Goal: Task Accomplishment & Management: Manage account settings

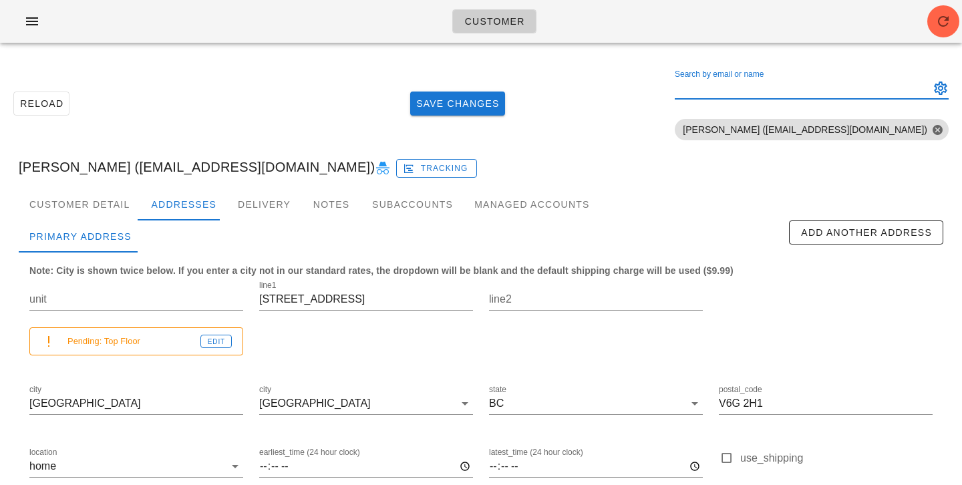
click at [881, 88] on input "Search by email or name" at bounding box center [801, 88] width 253 height 21
paste input "Martin_von_Dehn@hotmail.com"
type input "Martin_von_Dehn@hotmail.com"
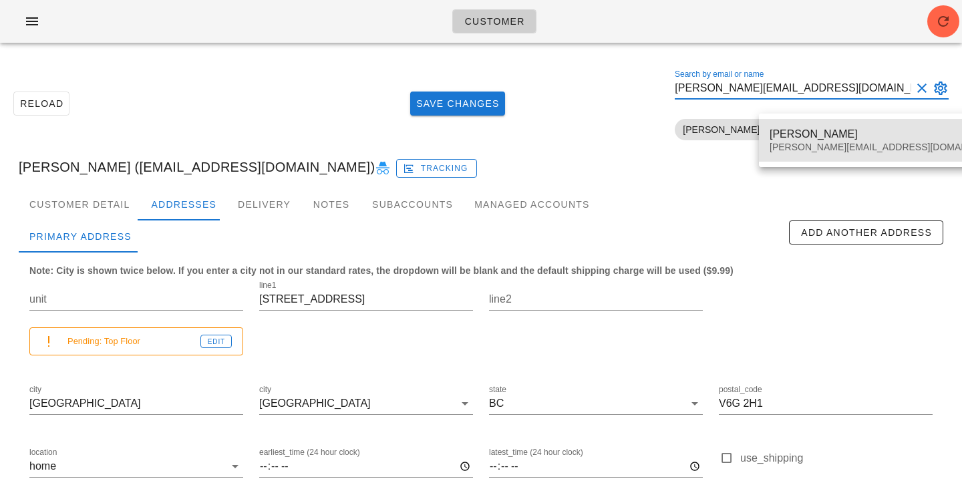
click at [842, 147] on div "Martin_von_Dehn@hotmail.com" at bounding box center [887, 147] width 235 height 11
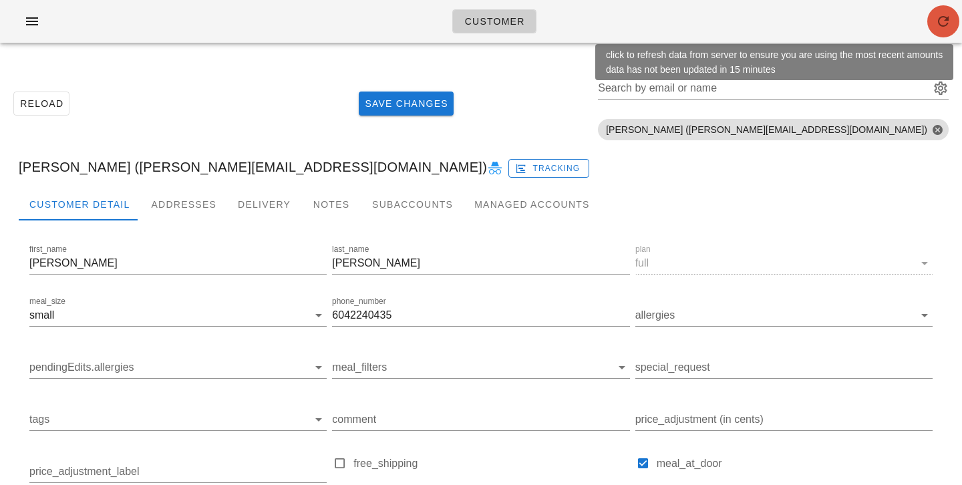
click at [937, 19] on icon "button" at bounding box center [943, 21] width 16 height 16
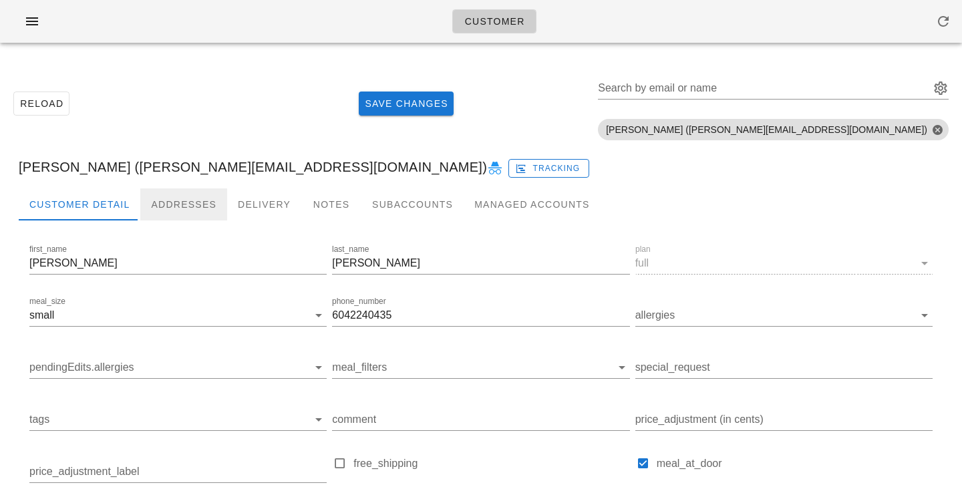
click at [143, 204] on div "Addresses" at bounding box center [183, 204] width 87 height 32
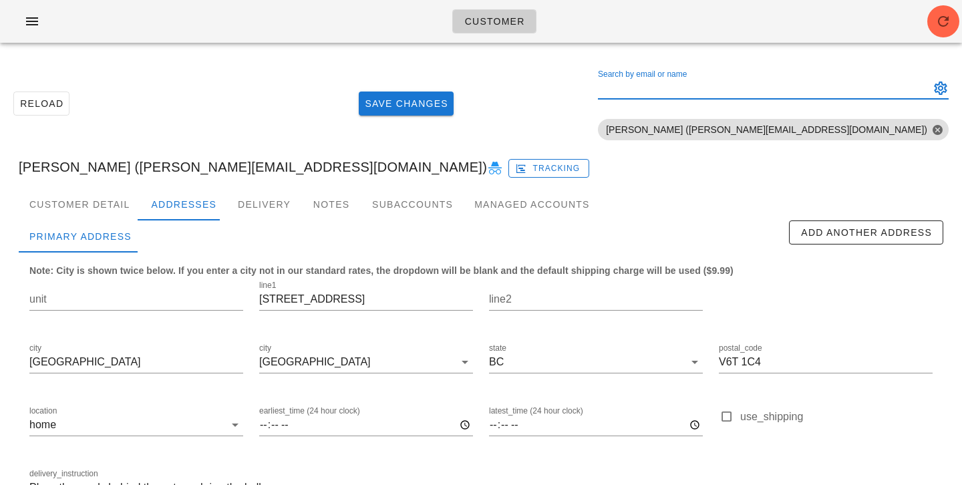
click at [845, 92] on input "Search by email or name" at bounding box center [762, 88] width 329 height 21
paste input "topspin4u@gmail.com"
type input "topspin4u@gmail.com"
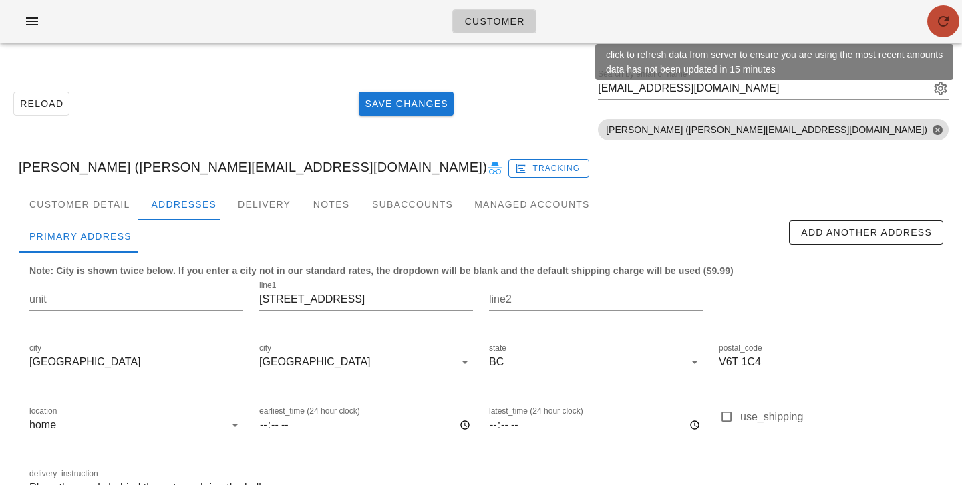
click at [945, 21] on icon "button" at bounding box center [943, 21] width 16 height 16
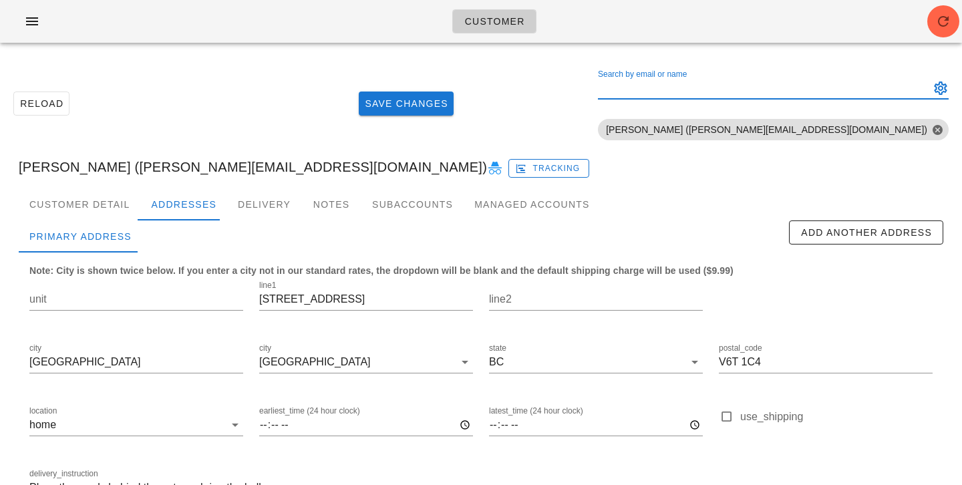
click at [835, 90] on input "Search by email or name" at bounding box center [762, 88] width 329 height 21
paste input "bowenxue98@gmail.com"
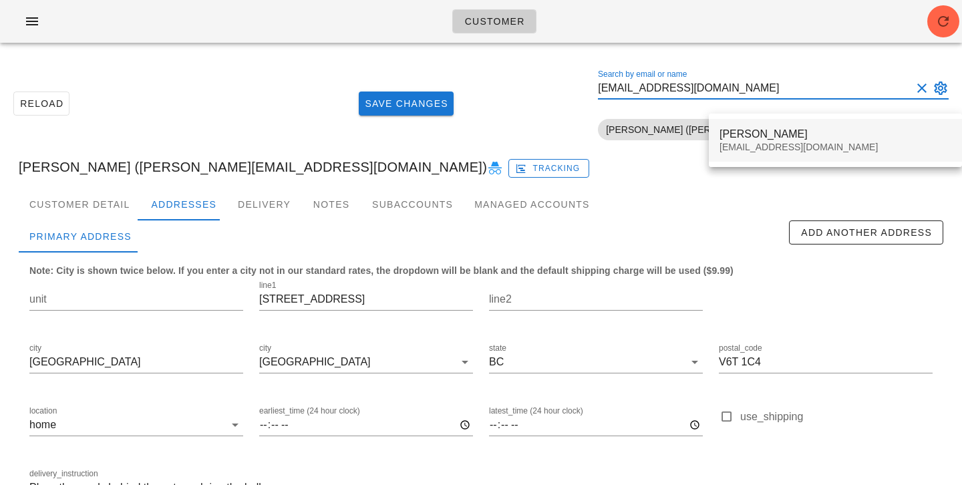
type input "bowenxue98@gmail.com"
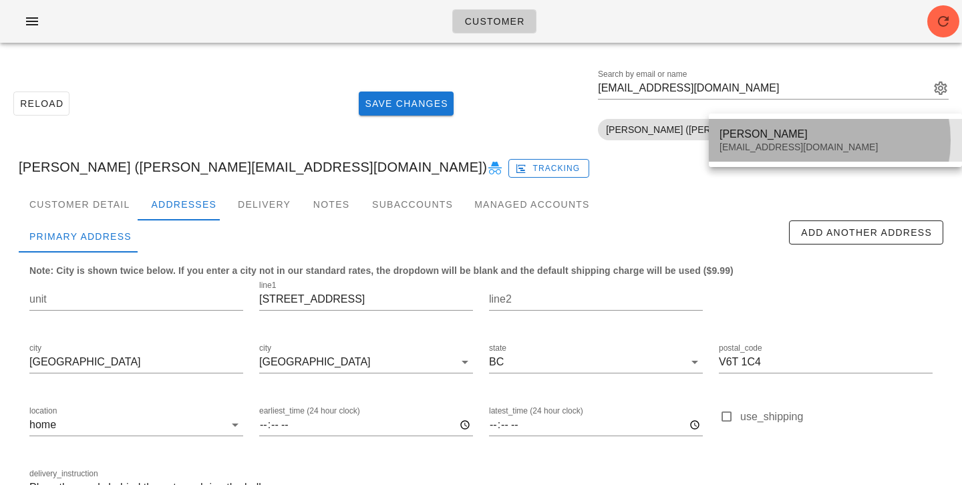
click at [768, 146] on div "bowenxue98@gmail.com" at bounding box center [836, 147] width 232 height 11
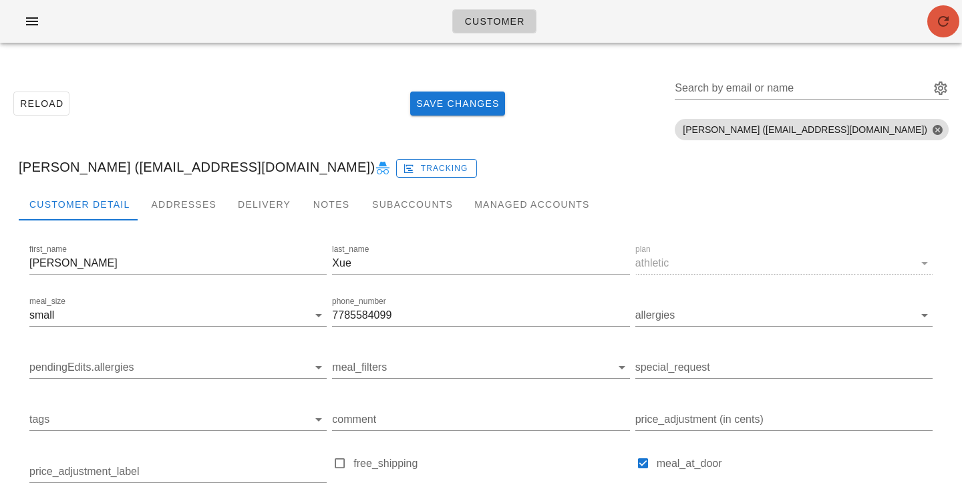
click at [937, 23] on icon "button" at bounding box center [943, 21] width 16 height 16
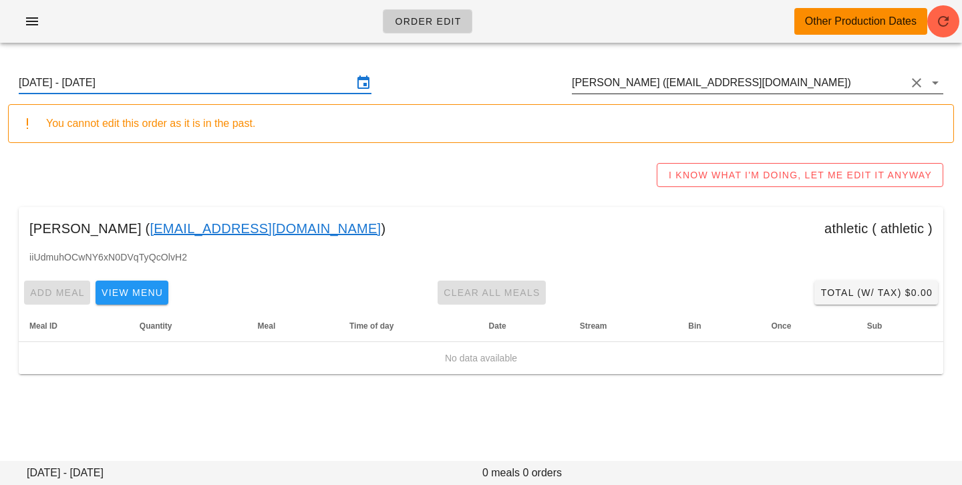
click at [800, 84] on input "Thomas Stanley (tjos6219@gmail.com)" at bounding box center [739, 82] width 334 height 21
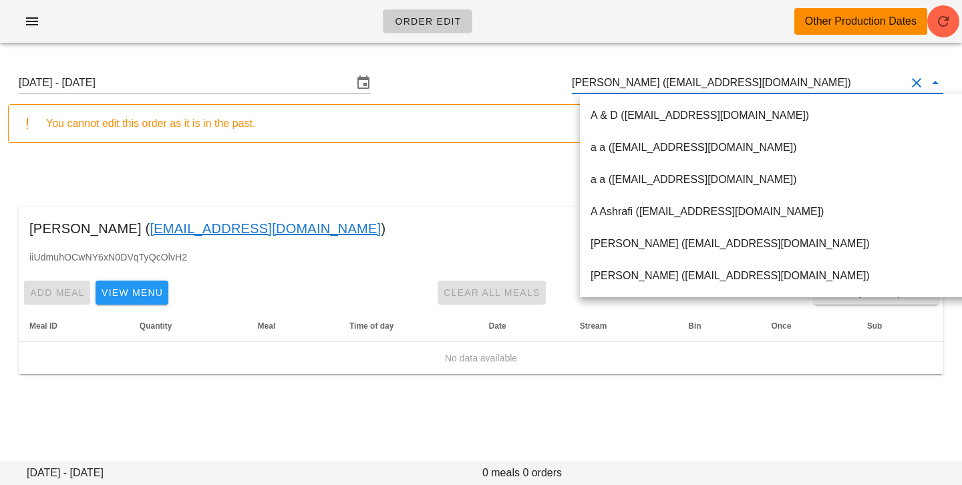
paste input "[EMAIL_ADDRESS][DOMAIN_NAME]"
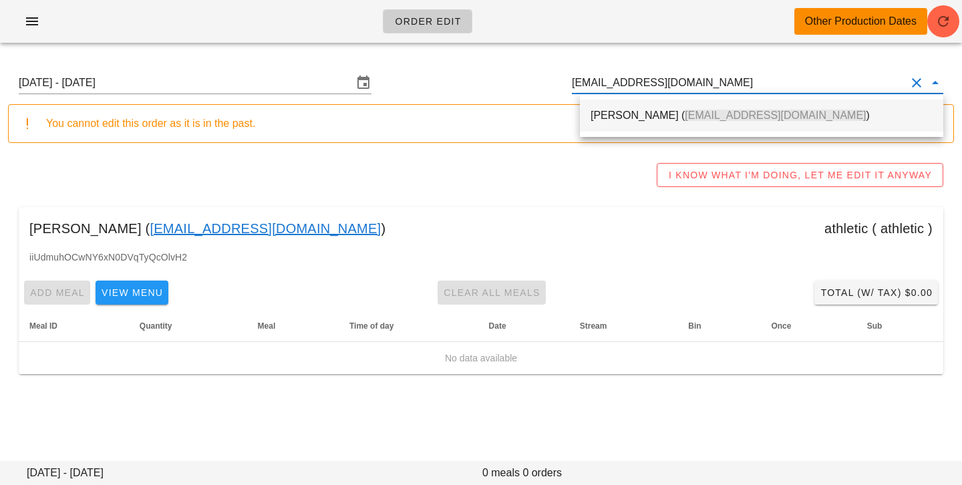
click at [729, 116] on span "[EMAIL_ADDRESS][DOMAIN_NAME]" at bounding box center [775, 115] width 181 height 11
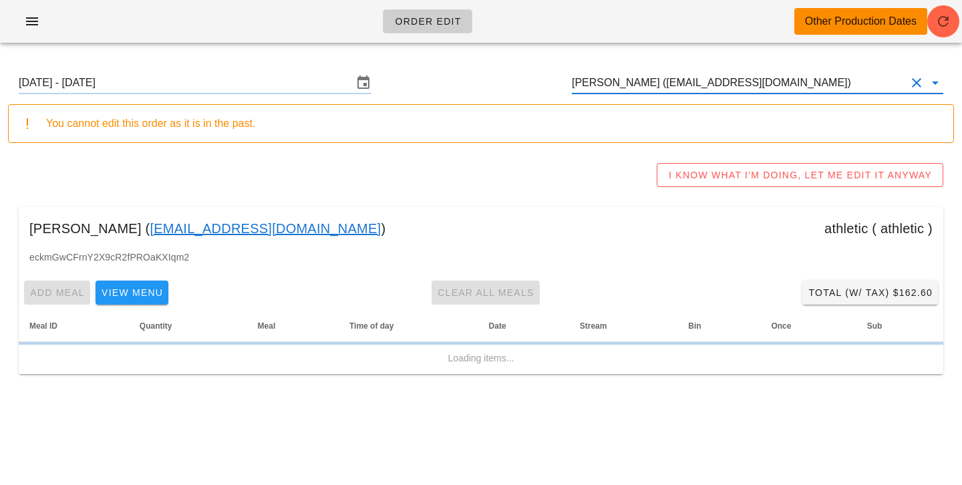
type input "[PERSON_NAME] ([EMAIL_ADDRESS][DOMAIN_NAME])"
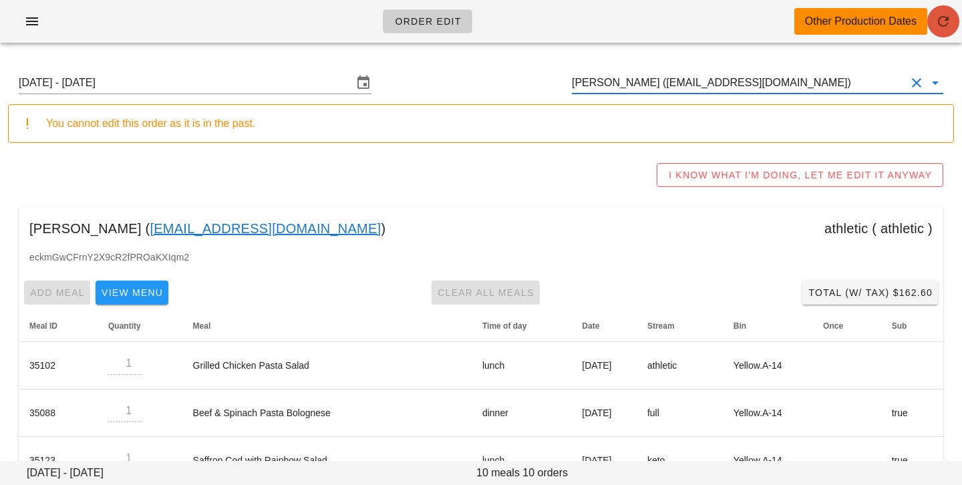
click at [945, 27] on icon "button" at bounding box center [943, 21] width 16 height 16
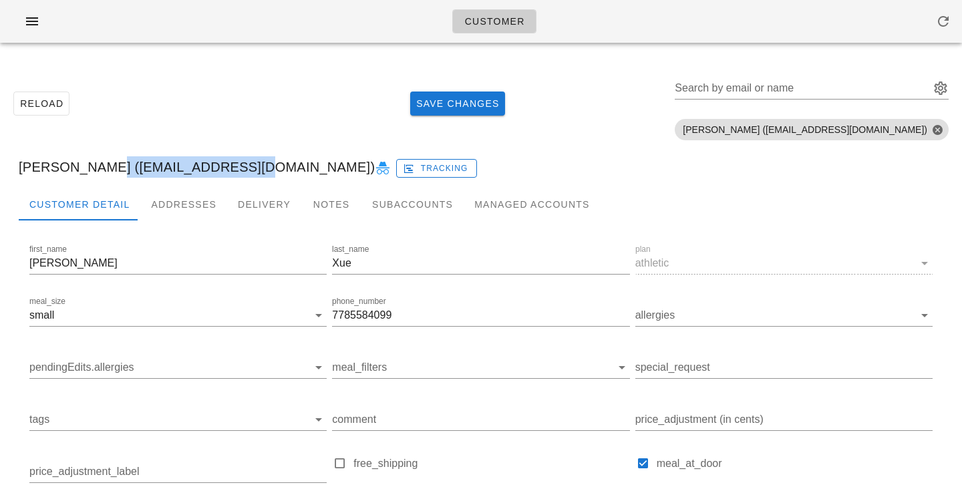
drag, startPoint x: 96, startPoint y: 166, endPoint x: 247, endPoint y: 167, distance: 151.0
click at [248, 167] on div "[PERSON_NAME] ([EMAIL_ADDRESS][DOMAIN_NAME]) Tracking" at bounding box center [481, 167] width 946 height 43
copy div "[EMAIL_ADDRESS][DOMAIN_NAME]"
click at [138, 361] on input "pendingEdits.allergies" at bounding box center [167, 367] width 276 height 21
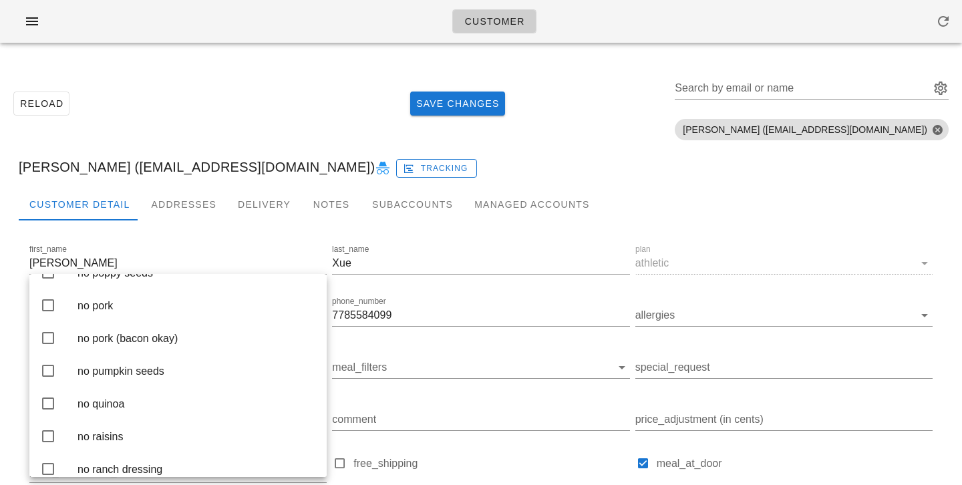
scroll to position [2424, 0]
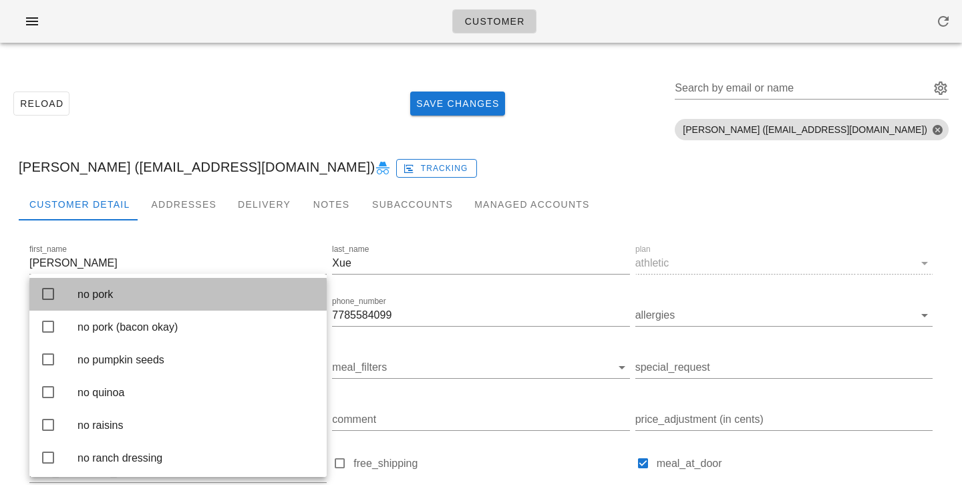
click at [140, 301] on div "no pork" at bounding box center [197, 294] width 239 height 13
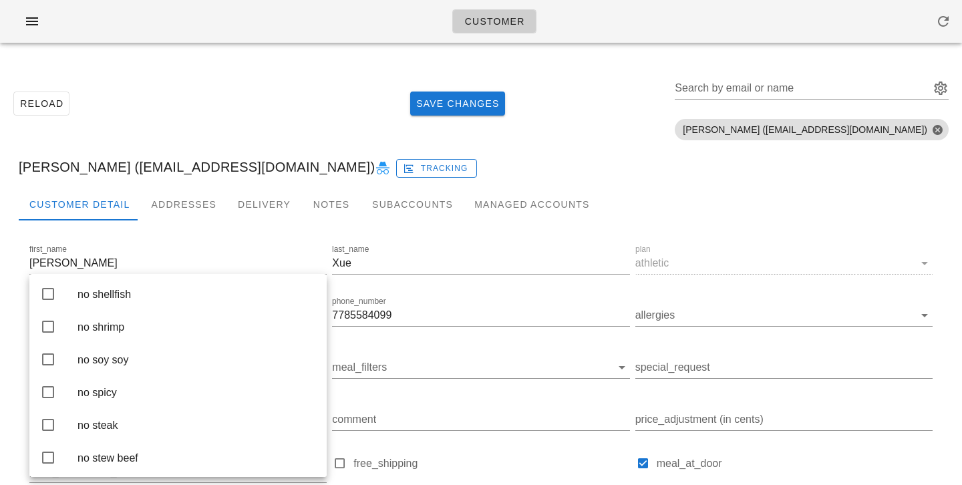
scroll to position [3047, 0]
click at [159, 300] on div "no shellfish" at bounding box center [197, 293] width 239 height 13
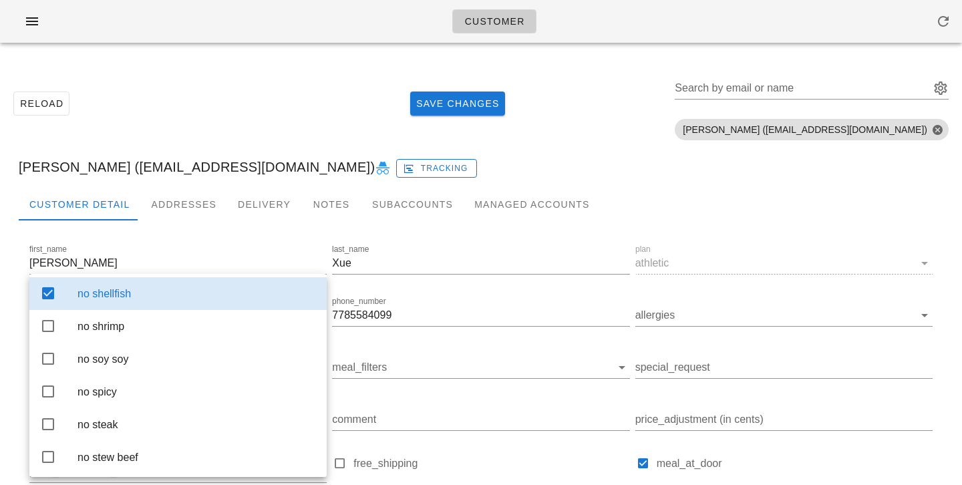
click at [239, 140] on div "Reload Save Changes Search by email or name Include deleted accounts Include Sh…" at bounding box center [481, 103] width 946 height 84
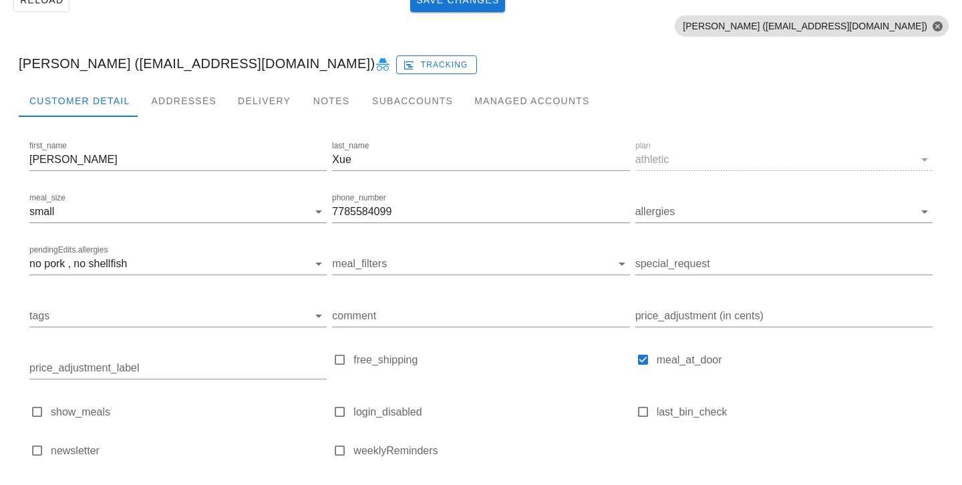
scroll to position [188, 0]
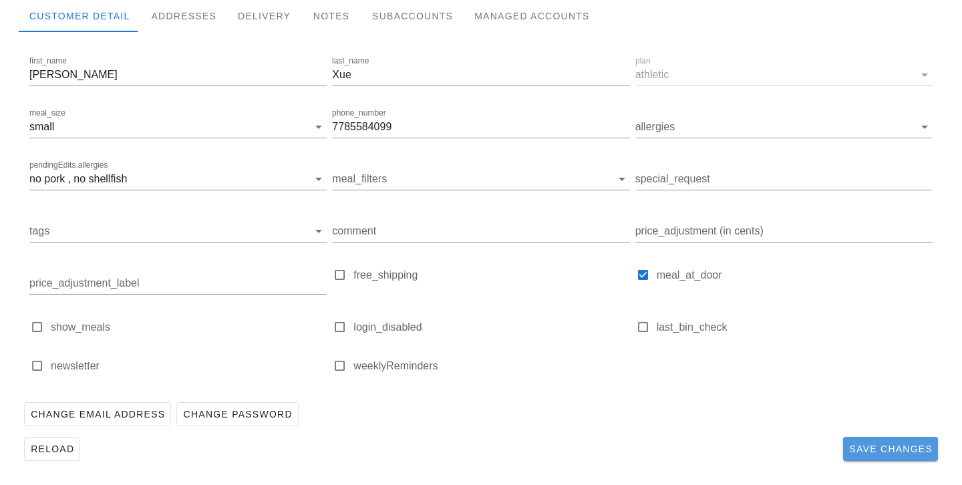
click at [913, 454] on span "Save Changes" at bounding box center [891, 449] width 84 height 11
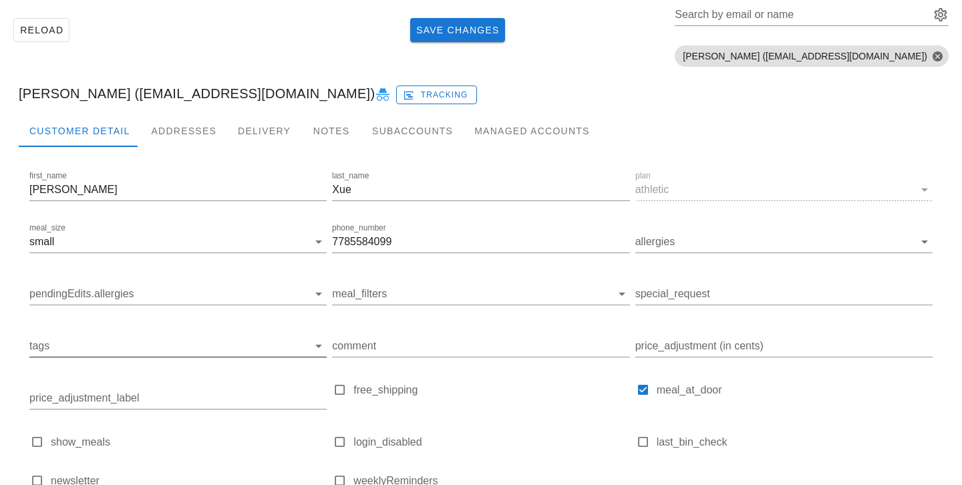
scroll to position [0, 0]
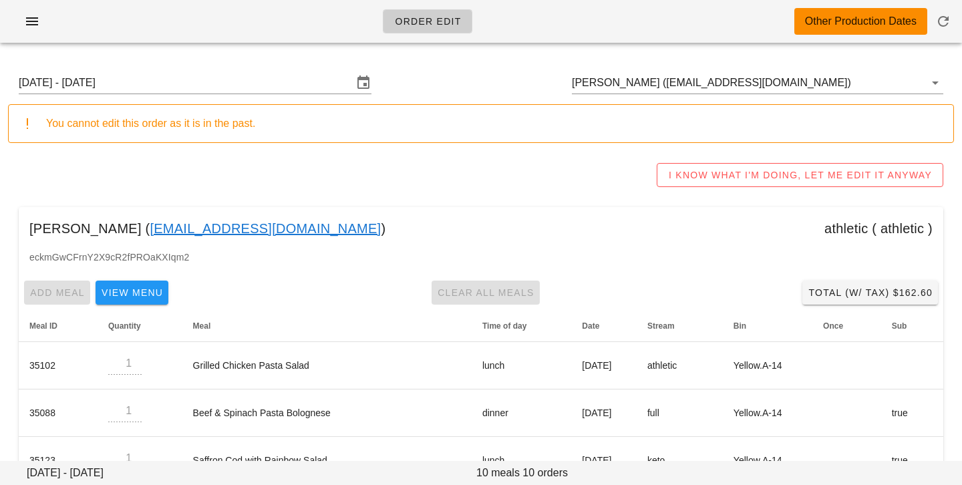
drag, startPoint x: 226, startPoint y: 84, endPoint x: 438, endPoint y: 230, distance: 257.6
click at [227, 84] on input "[DATE] - [DATE]" at bounding box center [186, 82] width 334 height 21
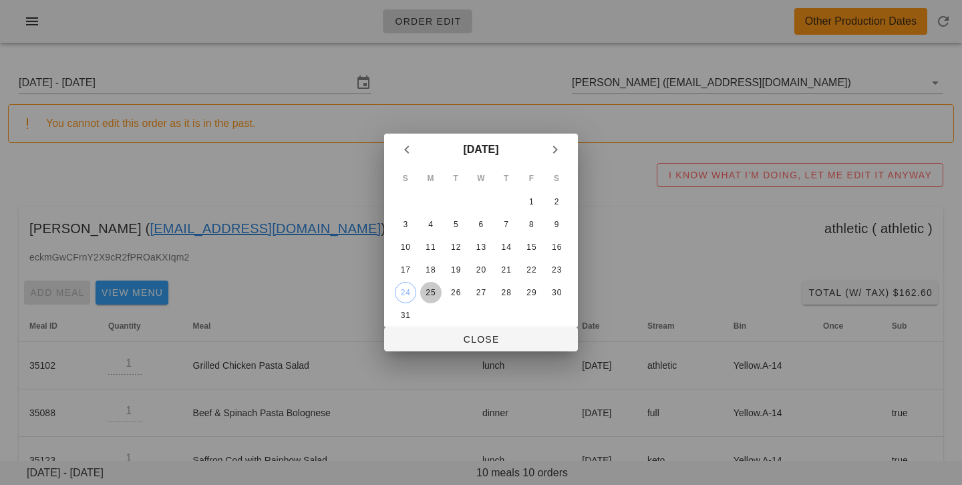
click at [433, 289] on div "25" at bounding box center [430, 292] width 21 height 9
click at [436, 331] on button "Close" at bounding box center [481, 339] width 194 height 24
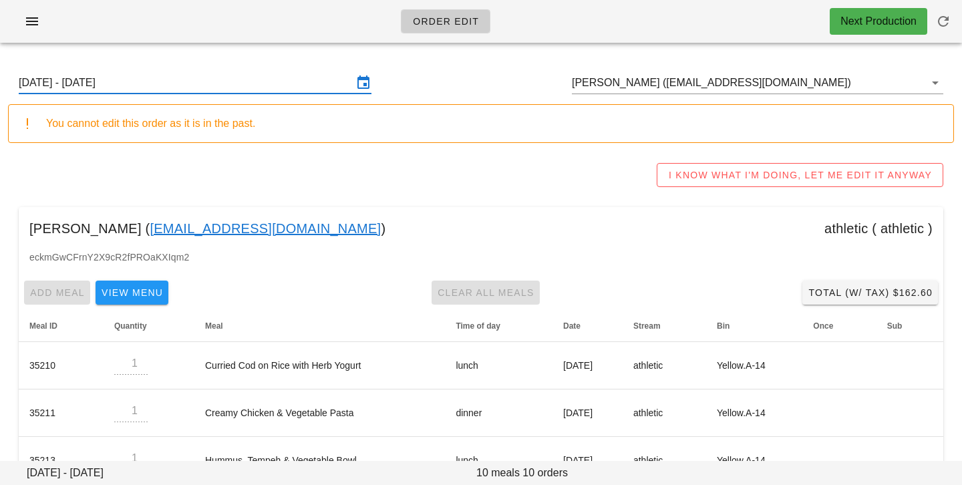
click at [223, 86] on input "Sunday August 24 - Saturday August 30" at bounding box center [186, 82] width 334 height 21
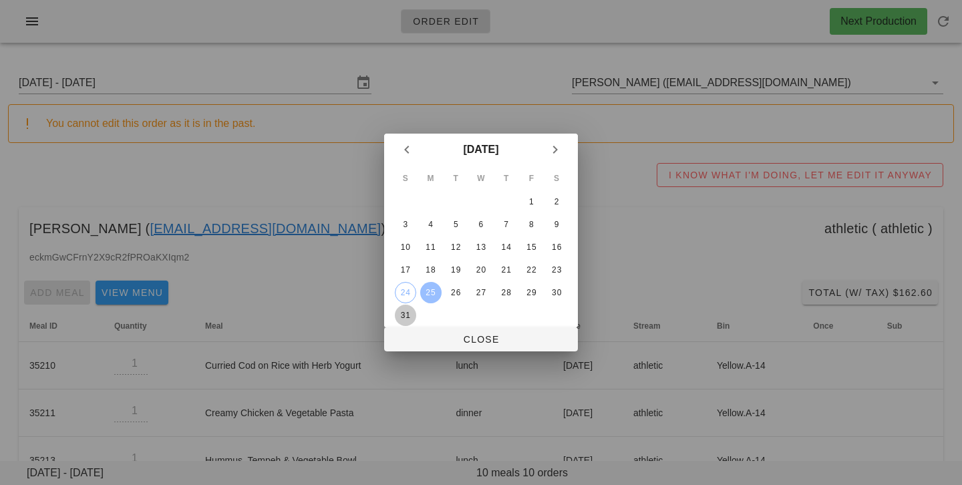
click at [410, 317] on div "31" at bounding box center [405, 315] width 21 height 9
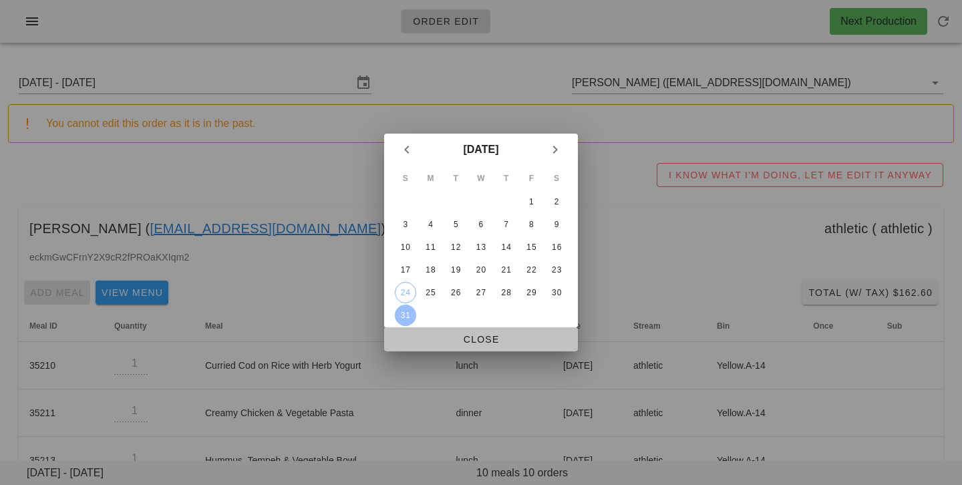
click at [432, 339] on span "Close" at bounding box center [481, 339] width 172 height 11
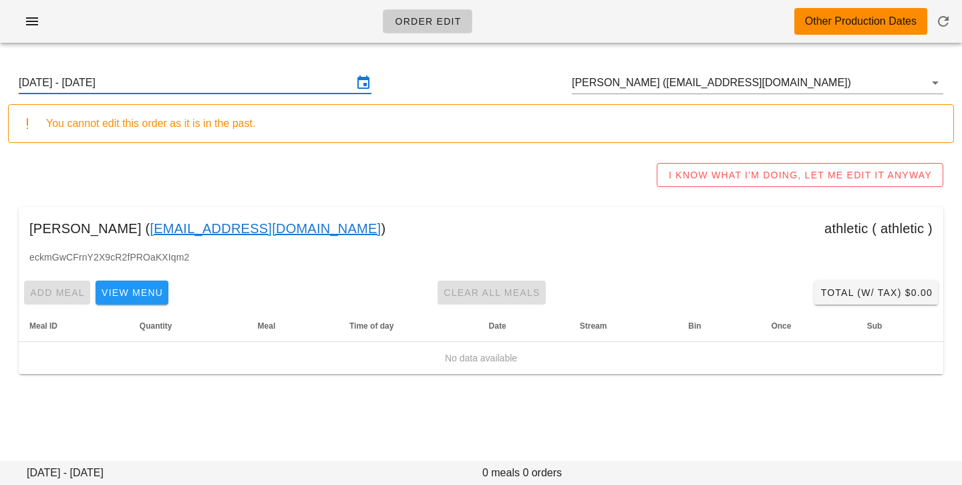
click at [194, 86] on input "Sunday August 31 - Saturday September 6" at bounding box center [186, 82] width 334 height 21
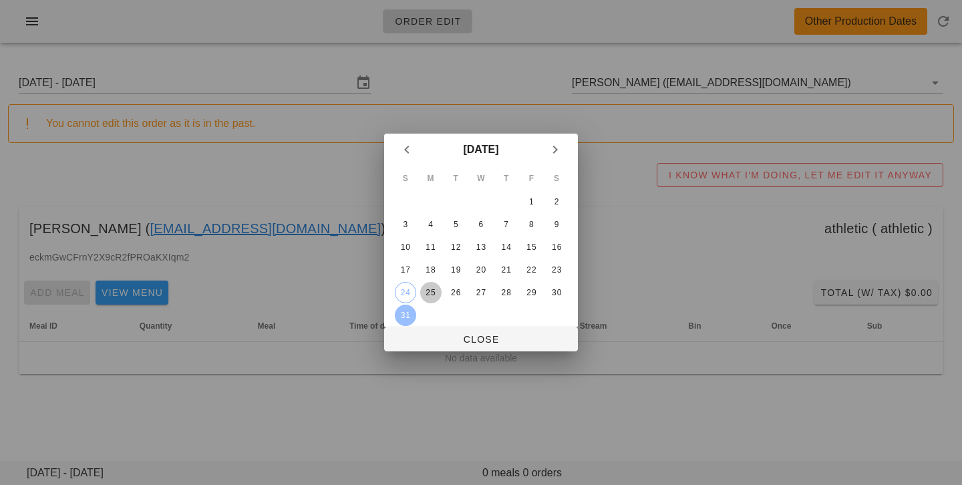
click at [431, 297] on div "25" at bounding box center [430, 292] width 21 height 9
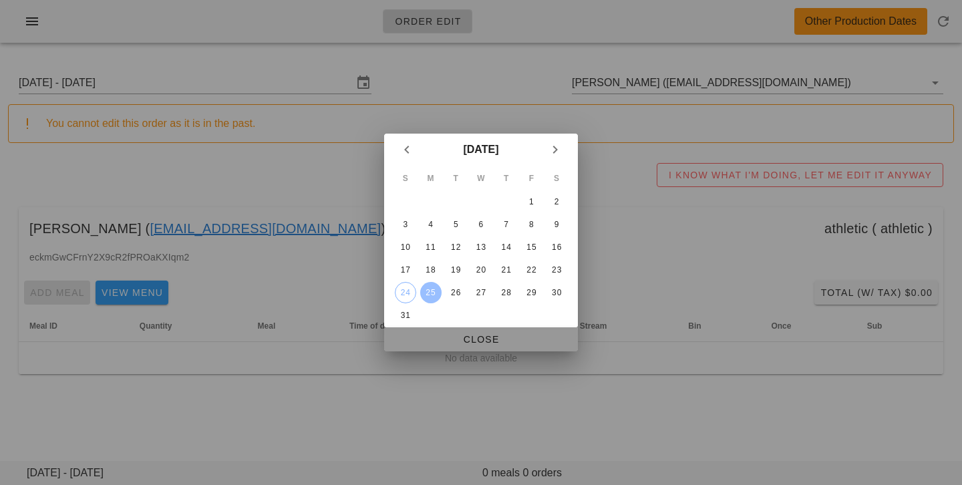
click at [444, 348] on button "Close" at bounding box center [481, 339] width 194 height 24
type input "Sunday August 24 - Saturday August 30"
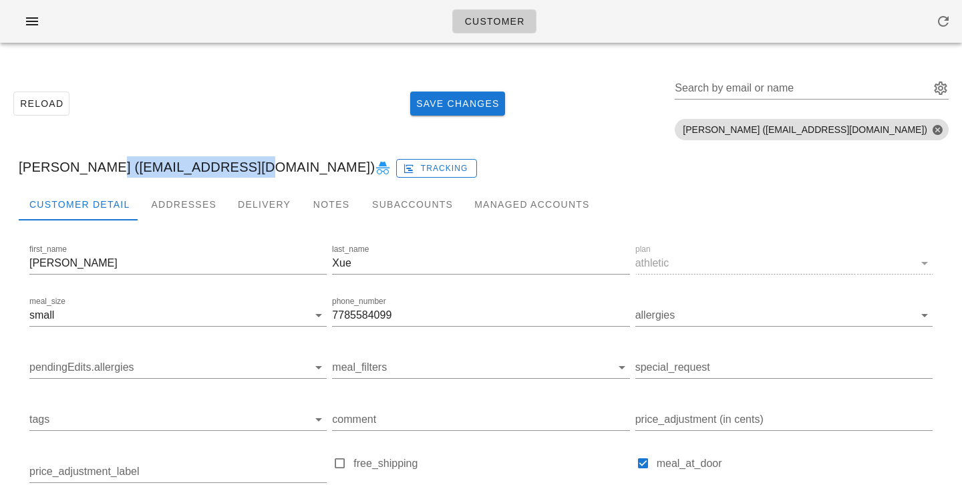
drag, startPoint x: 97, startPoint y: 164, endPoint x: 246, endPoint y: 164, distance: 149.0
click at [246, 164] on div "[PERSON_NAME] ([EMAIL_ADDRESS][DOMAIN_NAME]) Tracking" at bounding box center [481, 167] width 946 height 43
copy div "[EMAIL_ADDRESS][DOMAIN_NAME]"
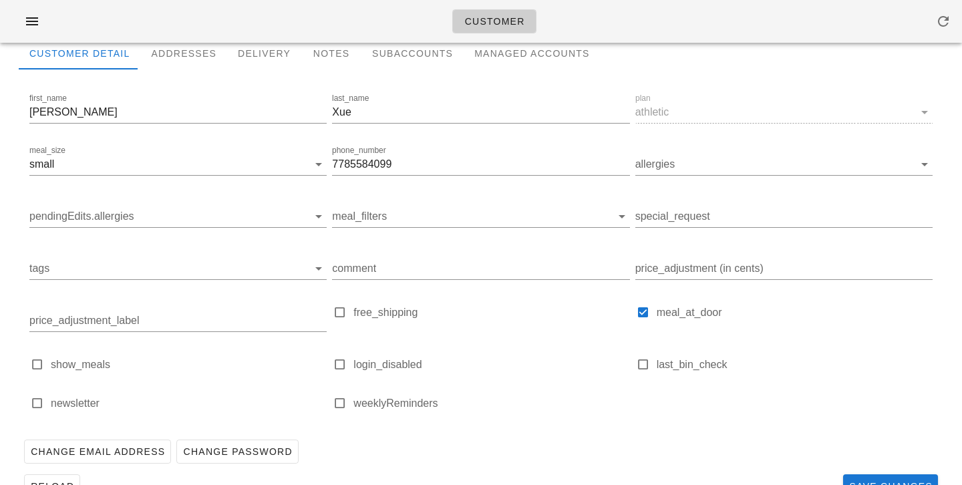
scroll to position [150, 0]
click at [187, 212] on input "pendingEdits.allergies" at bounding box center [167, 217] width 276 height 21
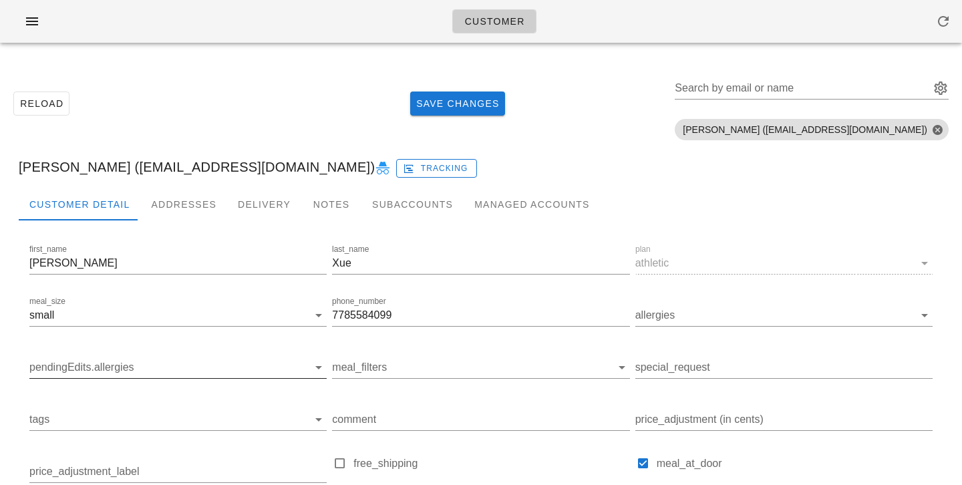
click at [229, 360] on input "pendingEdits.allergies" at bounding box center [167, 367] width 276 height 21
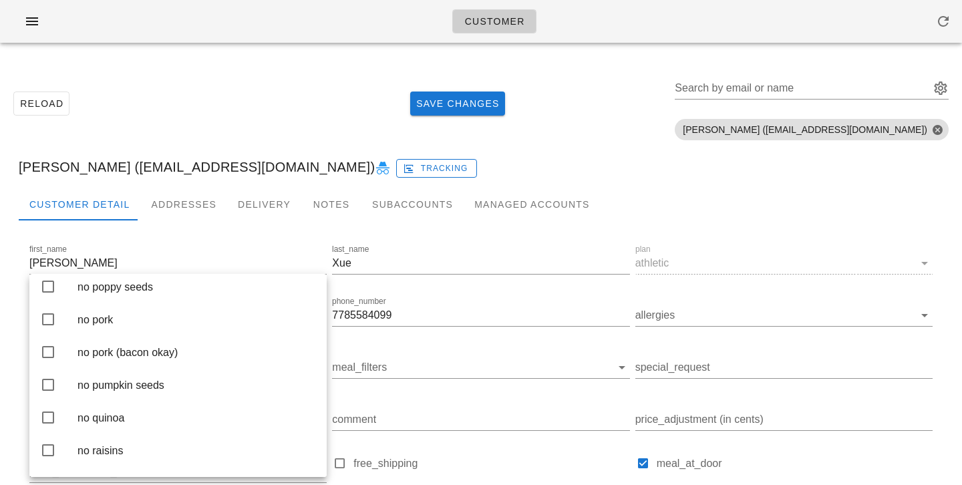
scroll to position [2399, 0]
click at [204, 325] on div "no pork" at bounding box center [197, 319] width 239 height 13
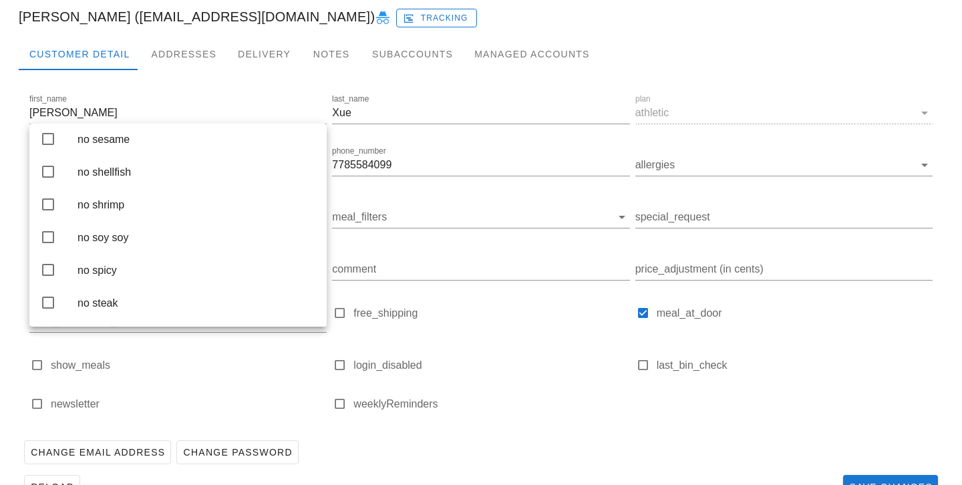
scroll to position [3025, 0]
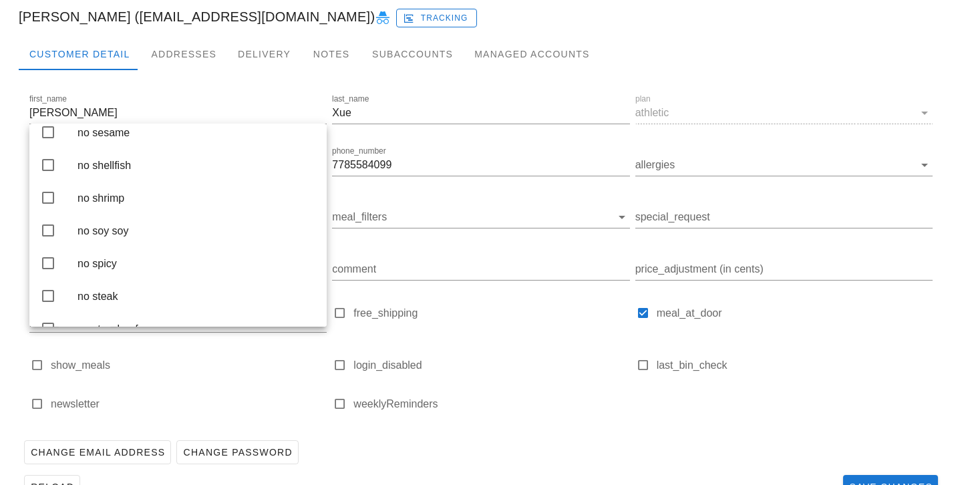
click at [242, 172] on div "no shellfish" at bounding box center [197, 165] width 239 height 13
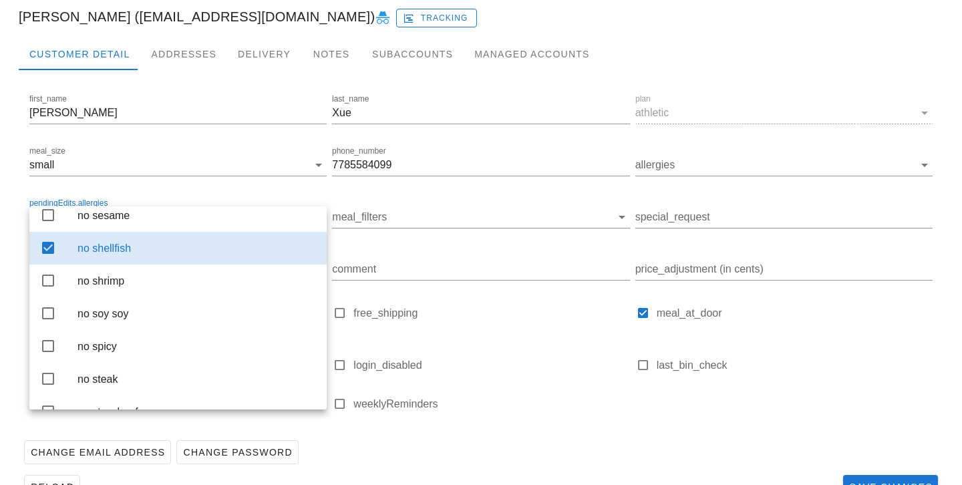
click at [412, 25] on div "[PERSON_NAME] ([EMAIL_ADDRESS][DOMAIN_NAME]) Tracking" at bounding box center [481, 16] width 946 height 43
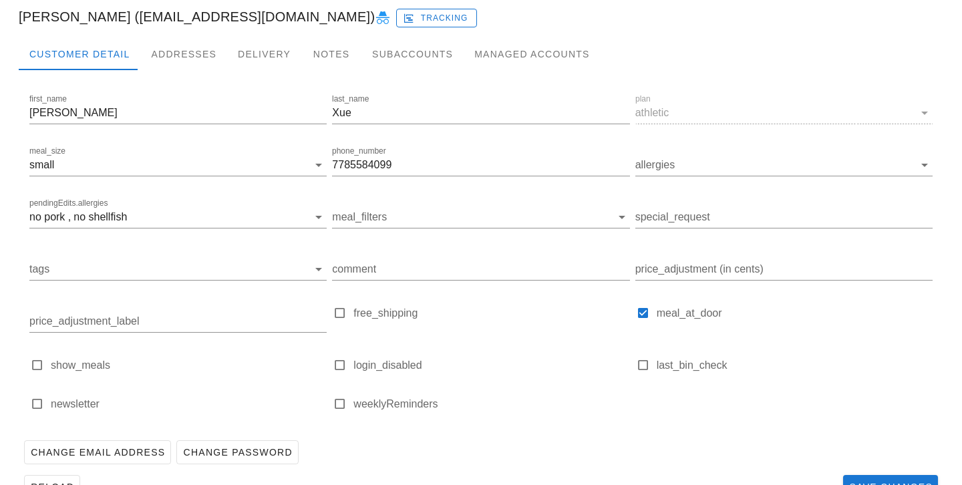
scroll to position [188, 0]
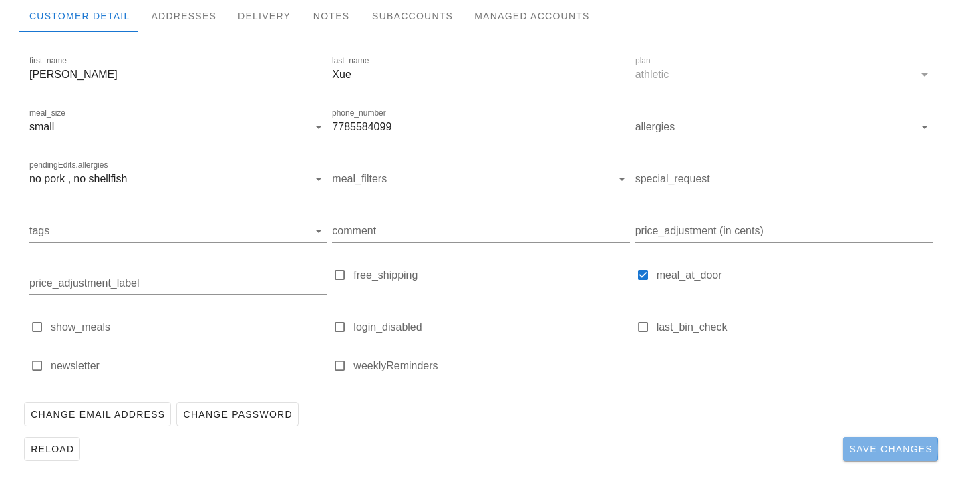
click at [896, 445] on span "Save Changes" at bounding box center [891, 449] width 84 height 11
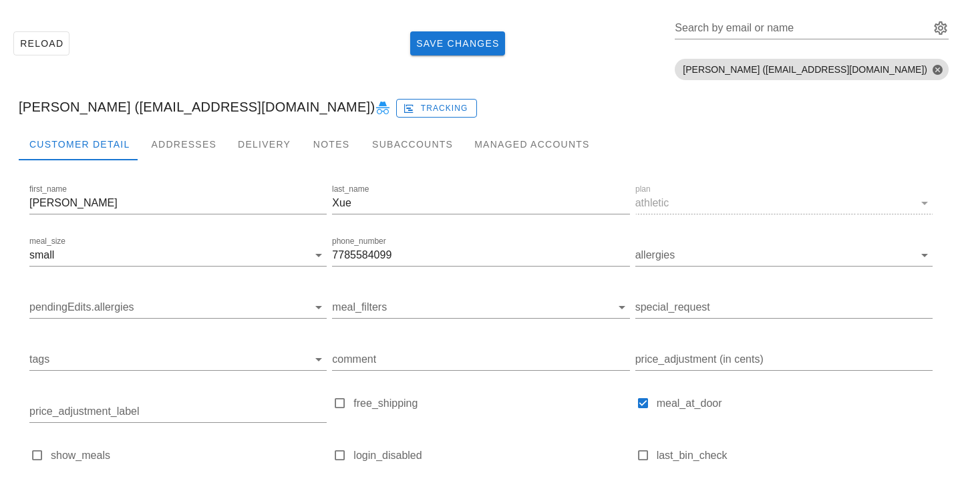
scroll to position [65, 0]
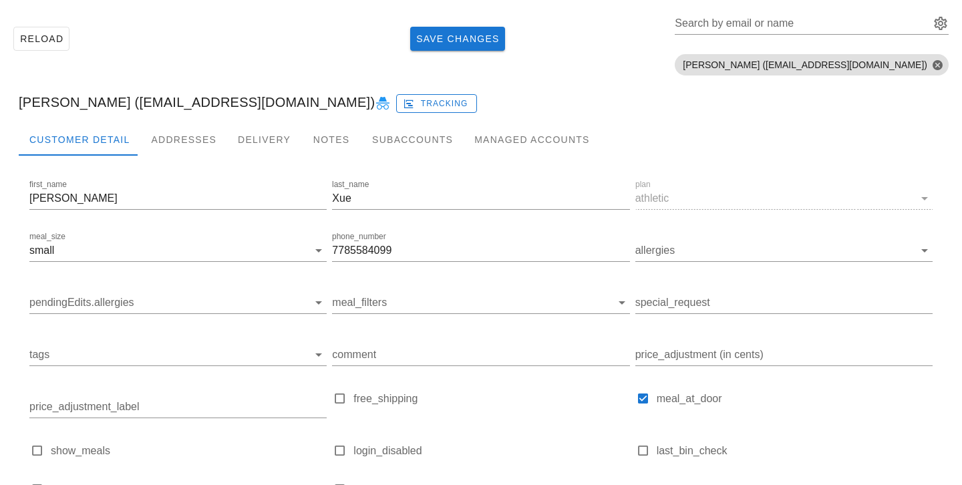
click at [702, 100] on div "[PERSON_NAME] ([EMAIL_ADDRESS][DOMAIN_NAME]) Tracking" at bounding box center [481, 102] width 946 height 43
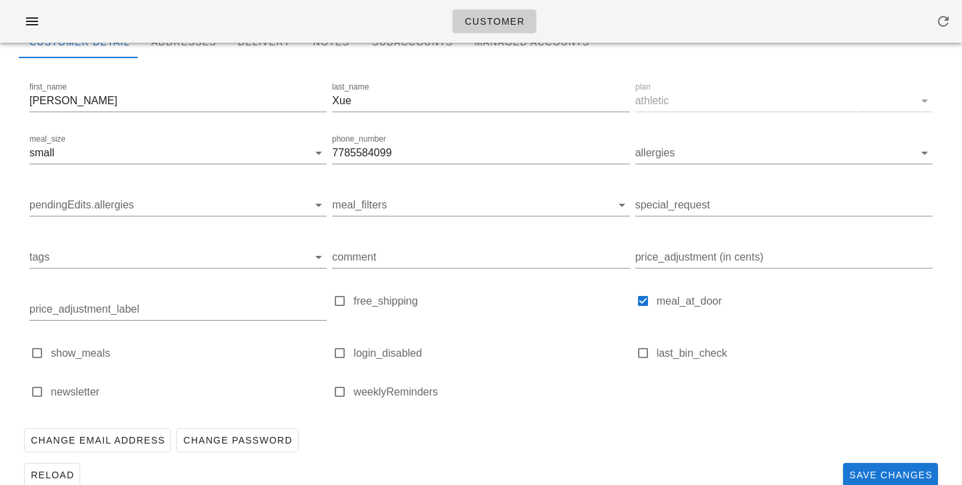
scroll to position [188, 0]
